Goal: Check status: Check status

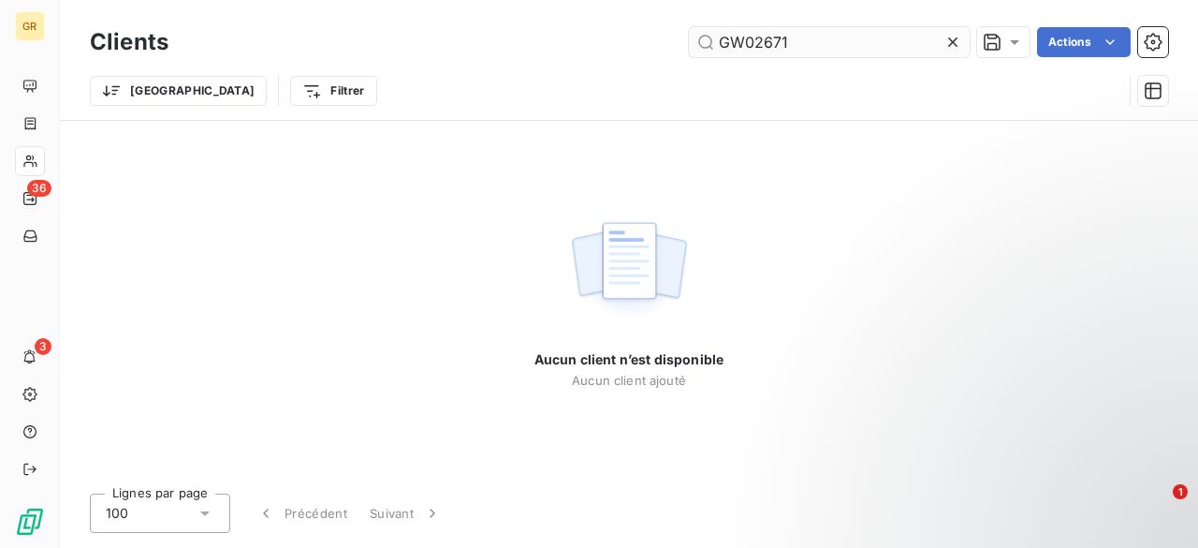
click at [812, 40] on input "GW02671" at bounding box center [829, 42] width 281 height 30
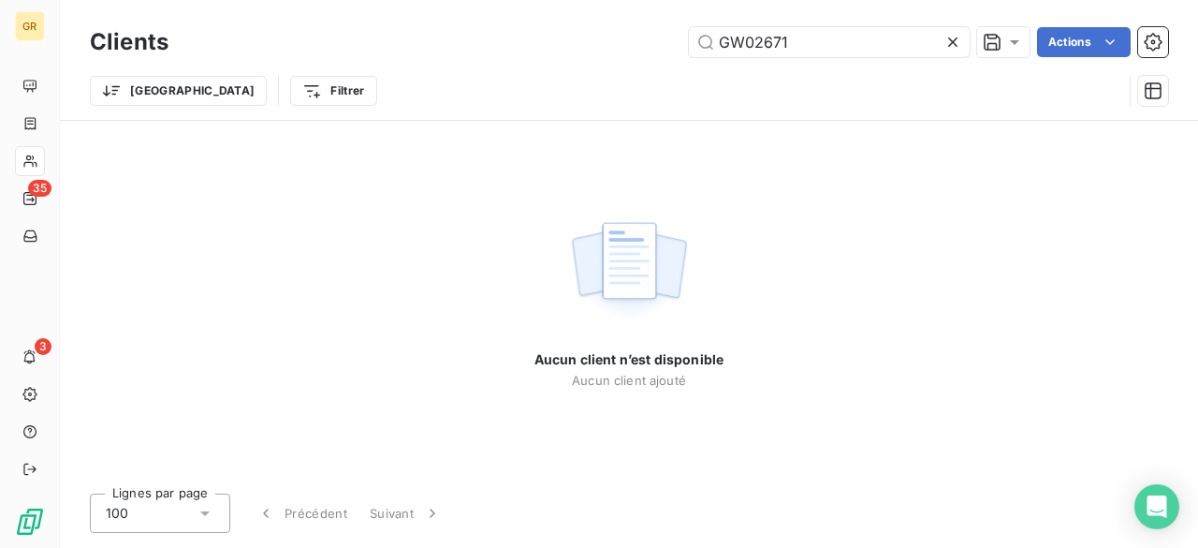
type input "GW02671"
